Goal: Task Accomplishment & Management: Use online tool/utility

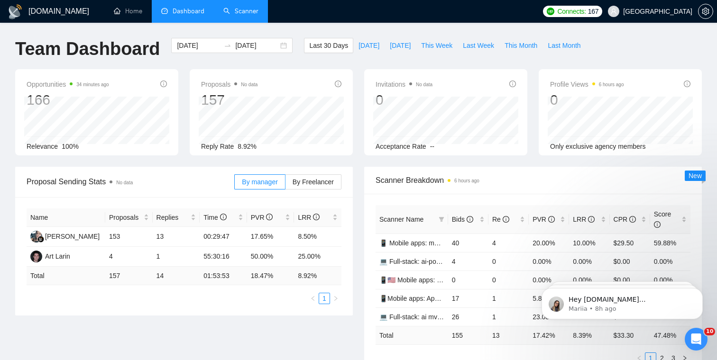
click at [243, 13] on link "Scanner" at bounding box center [240, 11] width 35 height 8
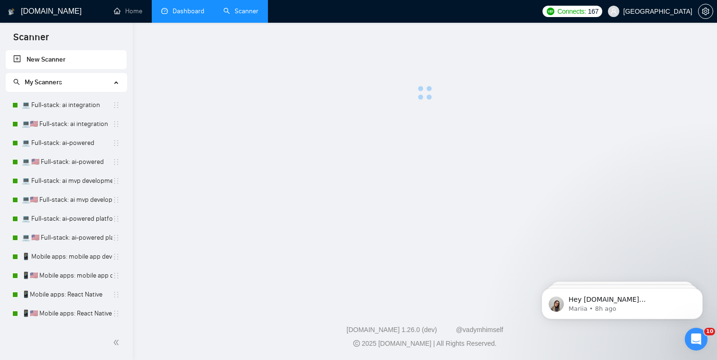
click at [182, 9] on link "Dashboard" at bounding box center [182, 11] width 43 height 8
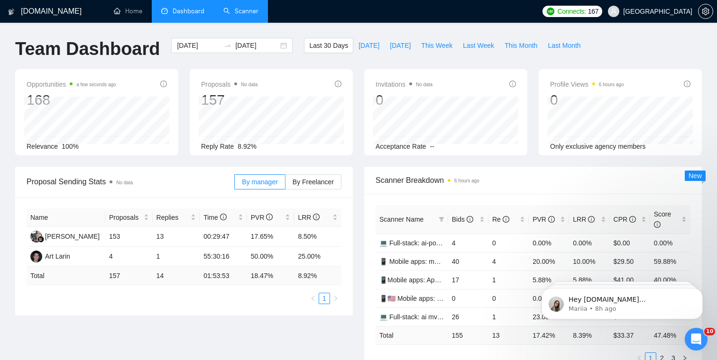
click at [234, 15] on link "Scanner" at bounding box center [240, 11] width 35 height 8
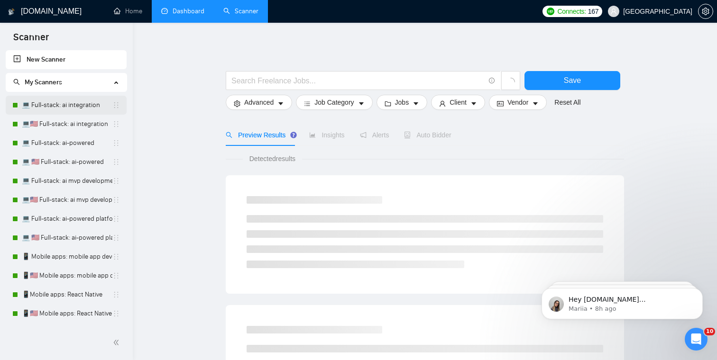
click at [88, 107] on link "💻 Full-stack: ai integration" at bounding box center [67, 105] width 91 height 19
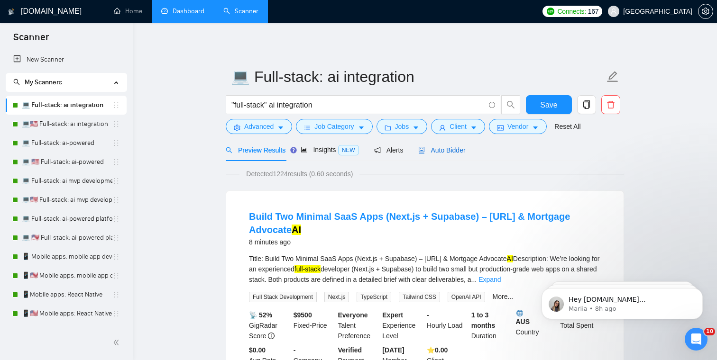
click at [454, 147] on span "Auto Bidder" at bounding box center [441, 151] width 47 height 8
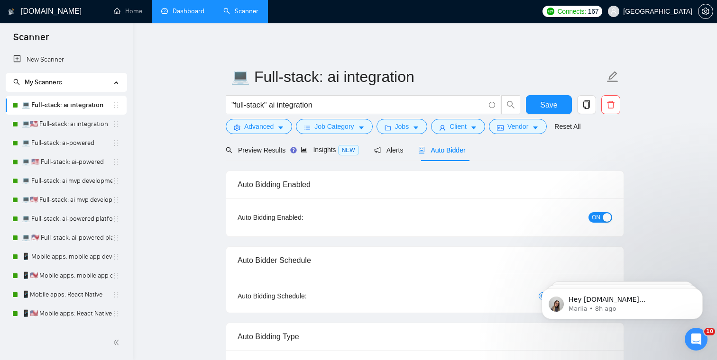
checkbox input "true"
click at [600, 218] on span "ON" at bounding box center [596, 217] width 9 height 10
click at [550, 105] on span "Save" at bounding box center [548, 105] width 17 height 12
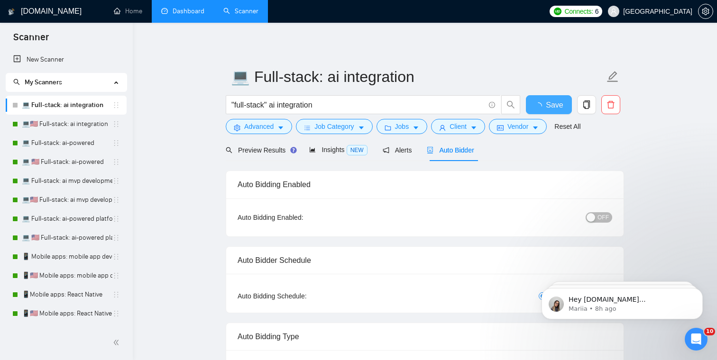
checkbox input "true"
click at [82, 122] on link "💻🇺🇸 Full-stack: ai integration" at bounding box center [67, 124] width 91 height 19
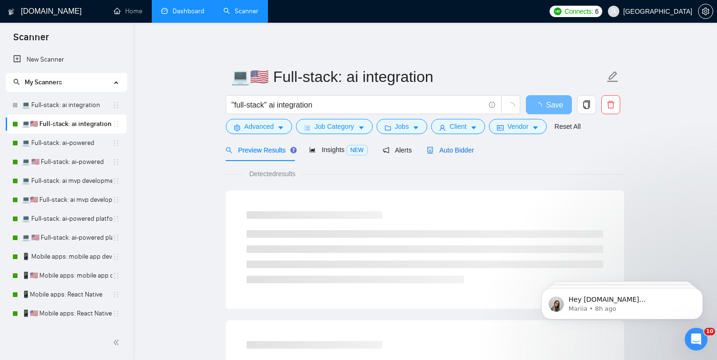
click at [447, 151] on span "Auto Bidder" at bounding box center [450, 151] width 47 height 8
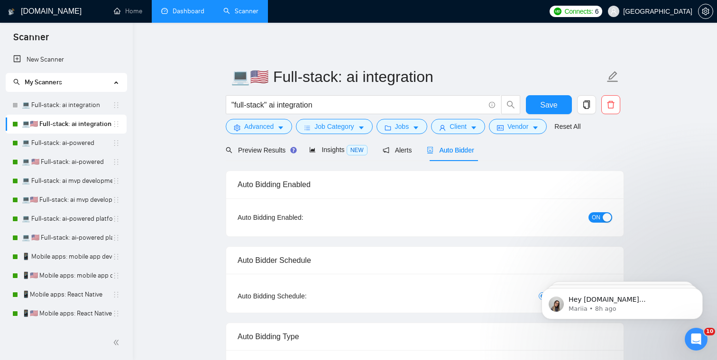
click at [593, 217] on span "ON" at bounding box center [596, 217] width 9 height 10
click at [537, 102] on button "Save" at bounding box center [549, 104] width 46 height 19
click at [73, 145] on link "💻 Full-stack: ai-powered" at bounding box center [67, 143] width 91 height 19
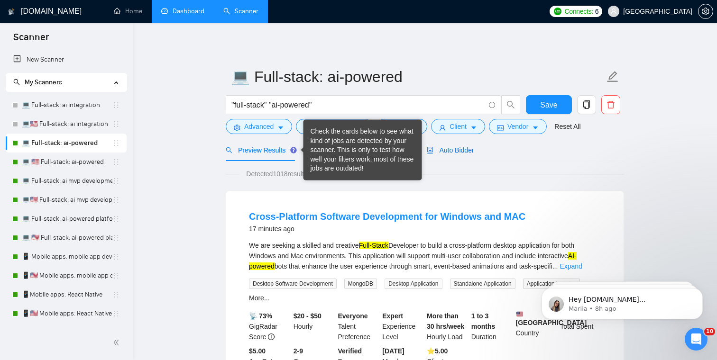
click at [457, 150] on span "Auto Bidder" at bounding box center [450, 151] width 47 height 8
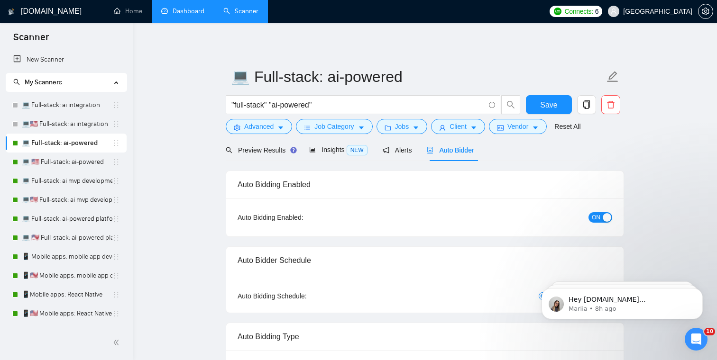
click at [596, 220] on span "ON" at bounding box center [596, 217] width 9 height 10
click at [542, 108] on span "Save" at bounding box center [548, 105] width 17 height 12
click at [55, 155] on link "💻 🇺🇸 Full-stack: ai-powered" at bounding box center [67, 162] width 91 height 19
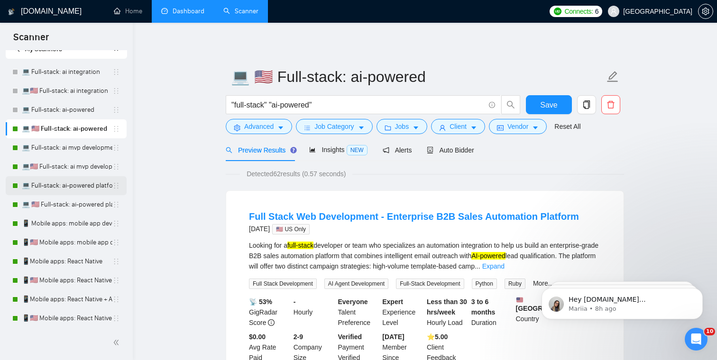
scroll to position [32, 0]
click at [465, 151] on span "Auto Bidder" at bounding box center [450, 151] width 47 height 8
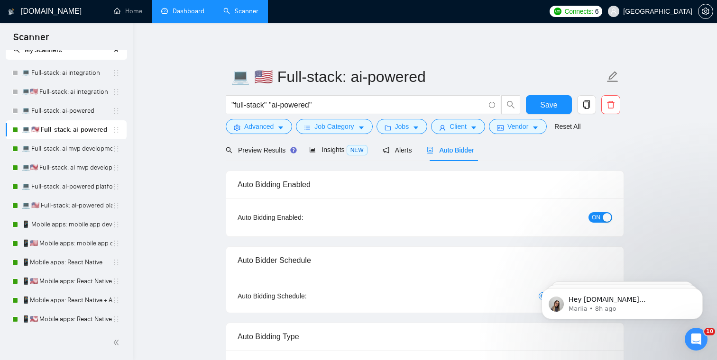
click at [593, 218] on span "ON" at bounding box center [596, 217] width 9 height 10
click at [555, 102] on span "Save" at bounding box center [548, 105] width 17 height 12
click at [57, 148] on link "💻 Full-stack: ai mvp development" at bounding box center [67, 148] width 91 height 19
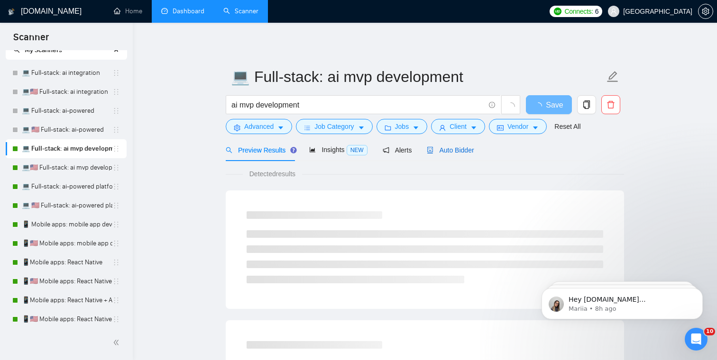
click at [455, 147] on span "Auto Bidder" at bounding box center [450, 151] width 47 height 8
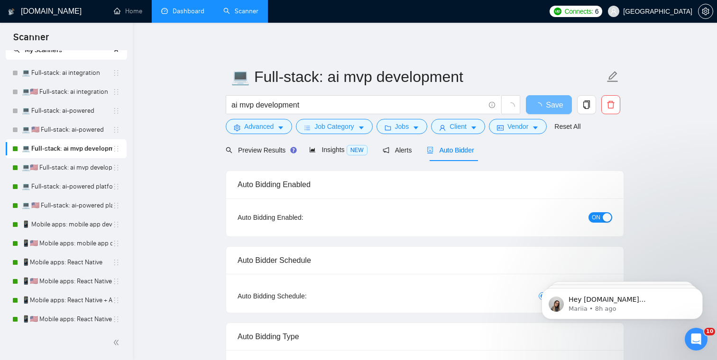
checkbox input "true"
click at [595, 216] on span "ON" at bounding box center [596, 217] width 9 height 10
click at [544, 107] on span "Save" at bounding box center [548, 105] width 17 height 12
click at [59, 168] on link "💻🇺🇸 Full-stack: ai mvp development" at bounding box center [67, 167] width 91 height 19
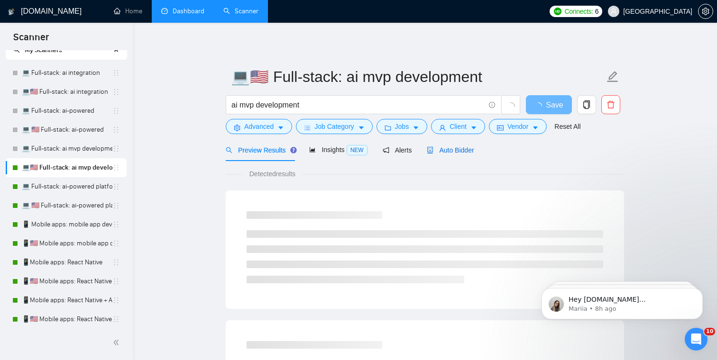
click at [453, 147] on span "Auto Bidder" at bounding box center [450, 151] width 47 height 8
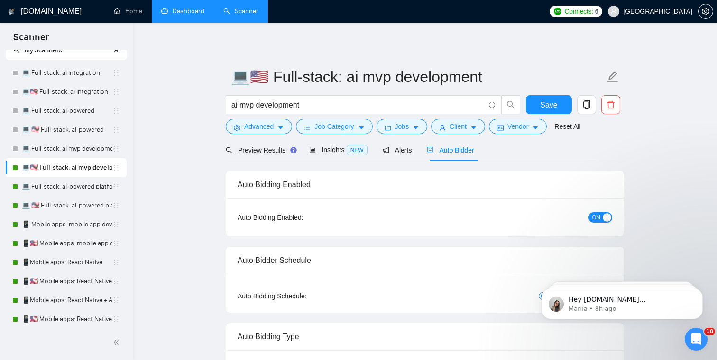
click at [598, 218] on span "ON" at bounding box center [596, 217] width 9 height 10
click at [551, 107] on span "Save" at bounding box center [548, 105] width 17 height 12
click at [74, 192] on link "💻 Full-stack: ai-powered platform" at bounding box center [67, 186] width 91 height 19
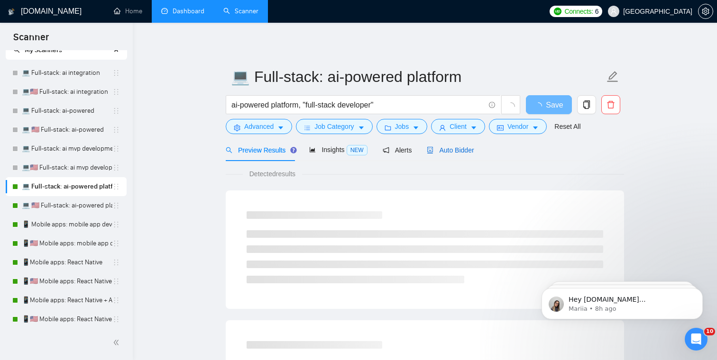
click at [457, 154] on div "Auto Bidder" at bounding box center [450, 150] width 47 height 10
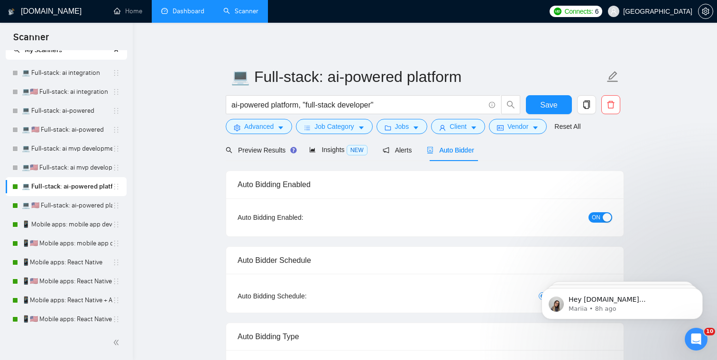
click at [592, 216] on span "ON" at bounding box center [596, 217] width 9 height 10
click at [545, 103] on span "Save" at bounding box center [548, 105] width 17 height 12
click at [57, 205] on link "💻 🇺🇸 Full-stack: ai-powered platform" at bounding box center [67, 205] width 91 height 19
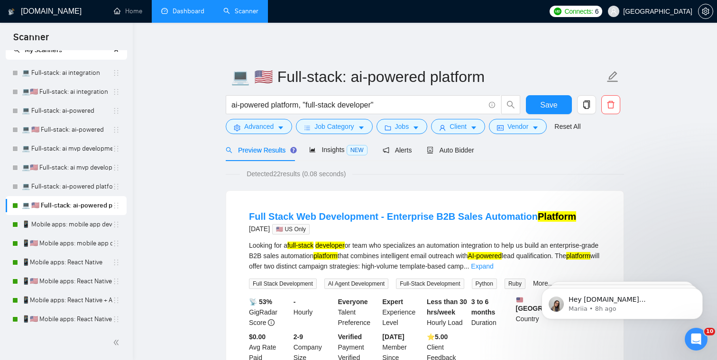
click at [478, 145] on div "Preview Results Insights NEW Alerts Auto Bidder" at bounding box center [425, 150] width 398 height 22
click at [456, 154] on span "Auto Bidder" at bounding box center [450, 151] width 47 height 8
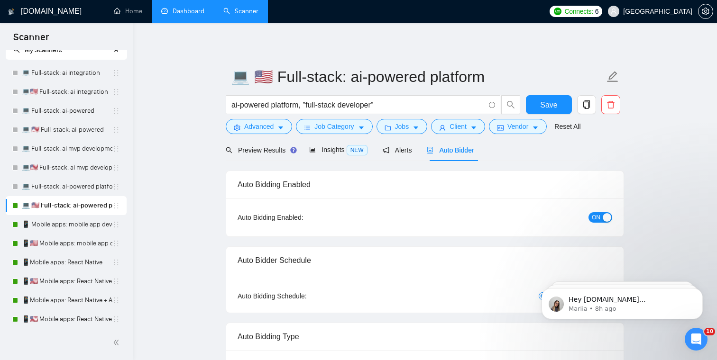
checkbox input "true"
click at [597, 215] on span "ON" at bounding box center [596, 217] width 9 height 10
click at [547, 111] on button "Save" at bounding box center [549, 104] width 46 height 19
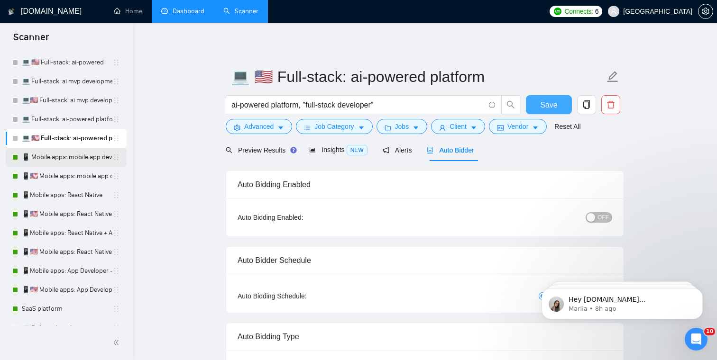
scroll to position [130, 0]
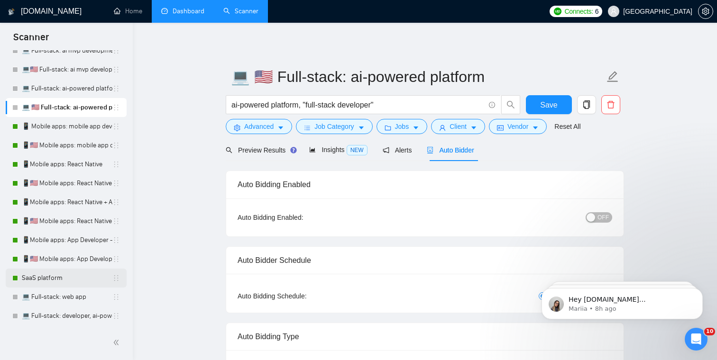
click at [54, 282] on link "SaaS platform" at bounding box center [67, 278] width 91 height 19
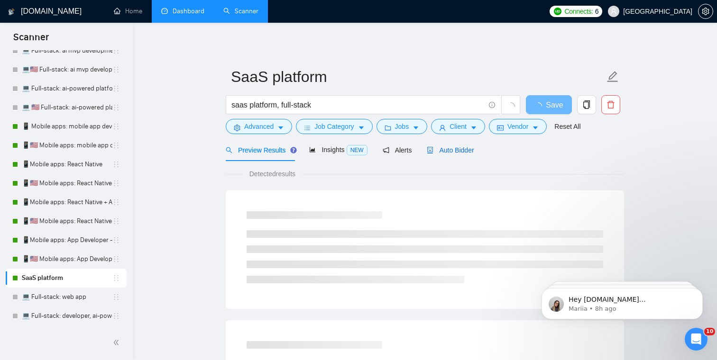
click at [449, 151] on span "Auto Bidder" at bounding box center [450, 151] width 47 height 8
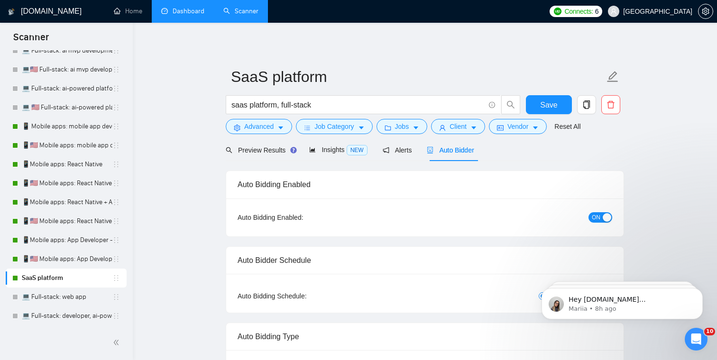
click at [593, 218] on span "ON" at bounding box center [596, 217] width 9 height 10
click at [549, 102] on span "Save" at bounding box center [548, 105] width 17 height 12
